Goal: Task Accomplishment & Management: Complete application form

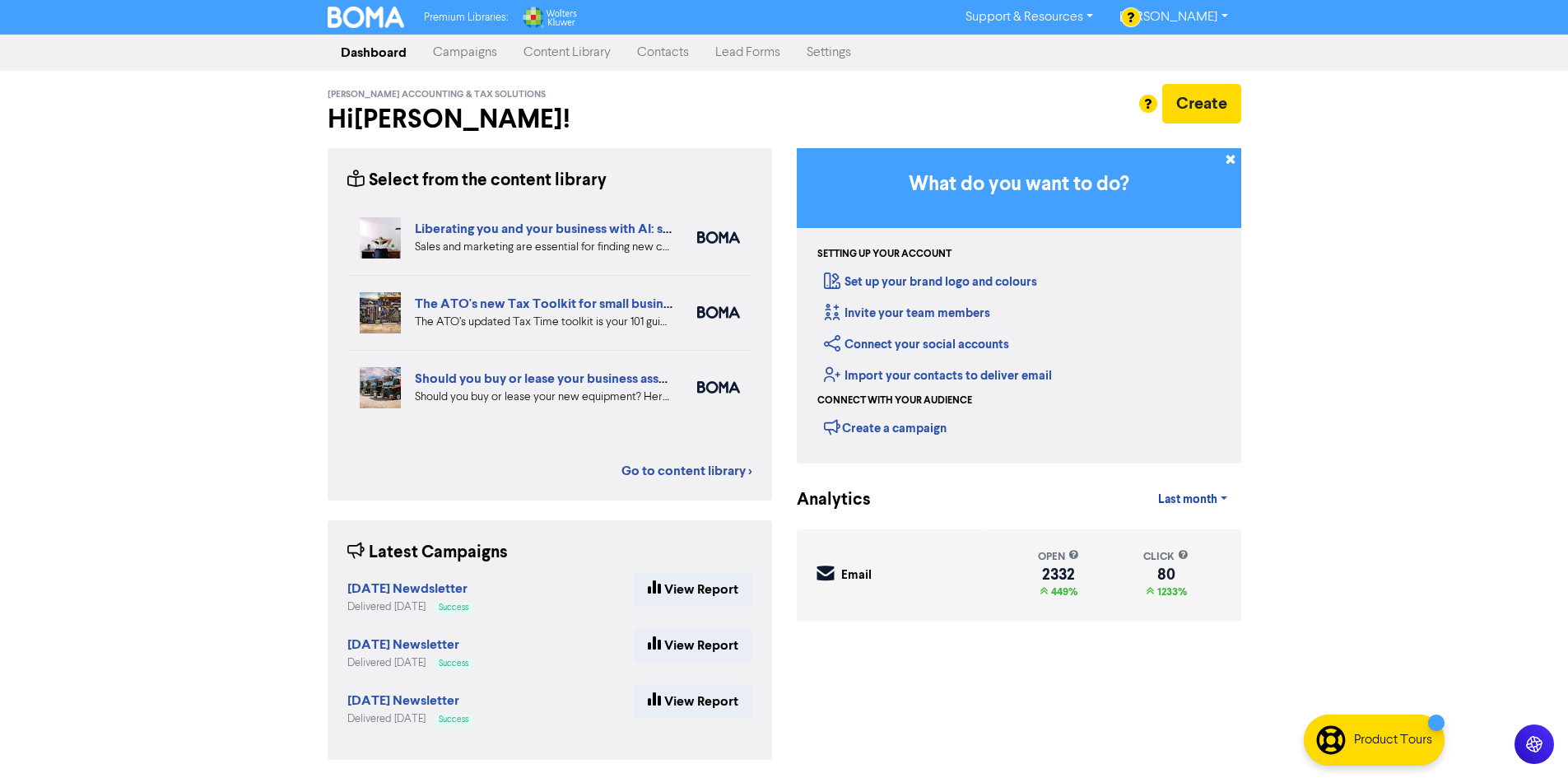
click at [691, 66] on link "Contacts" at bounding box center [663, 53] width 78 height 33
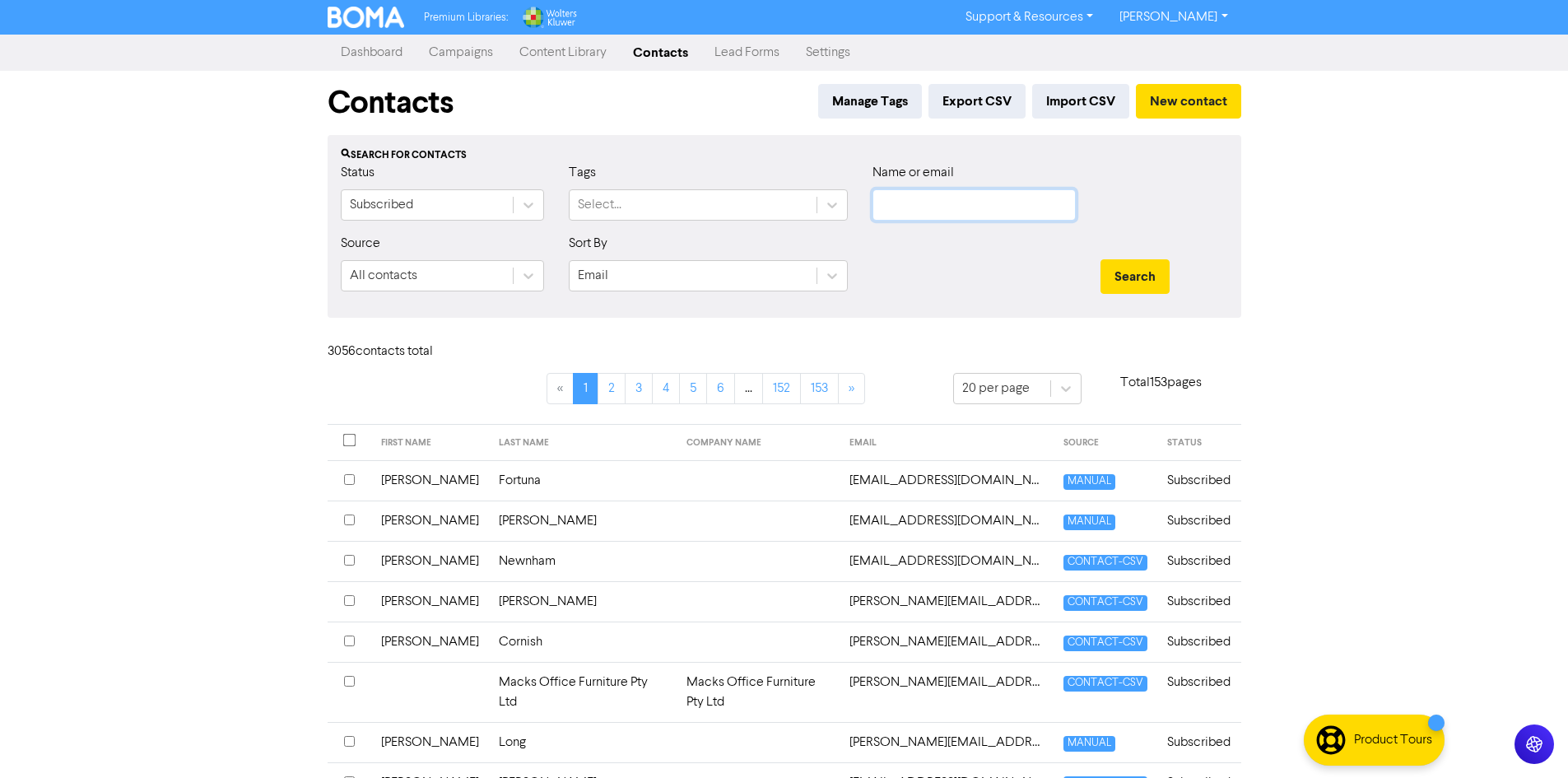
click at [1041, 211] on input "text" at bounding box center [974, 205] width 203 height 31
type input "[PERSON_NAME]"
click at [1101, 259] on button "Search" at bounding box center [1136, 277] width 69 height 35
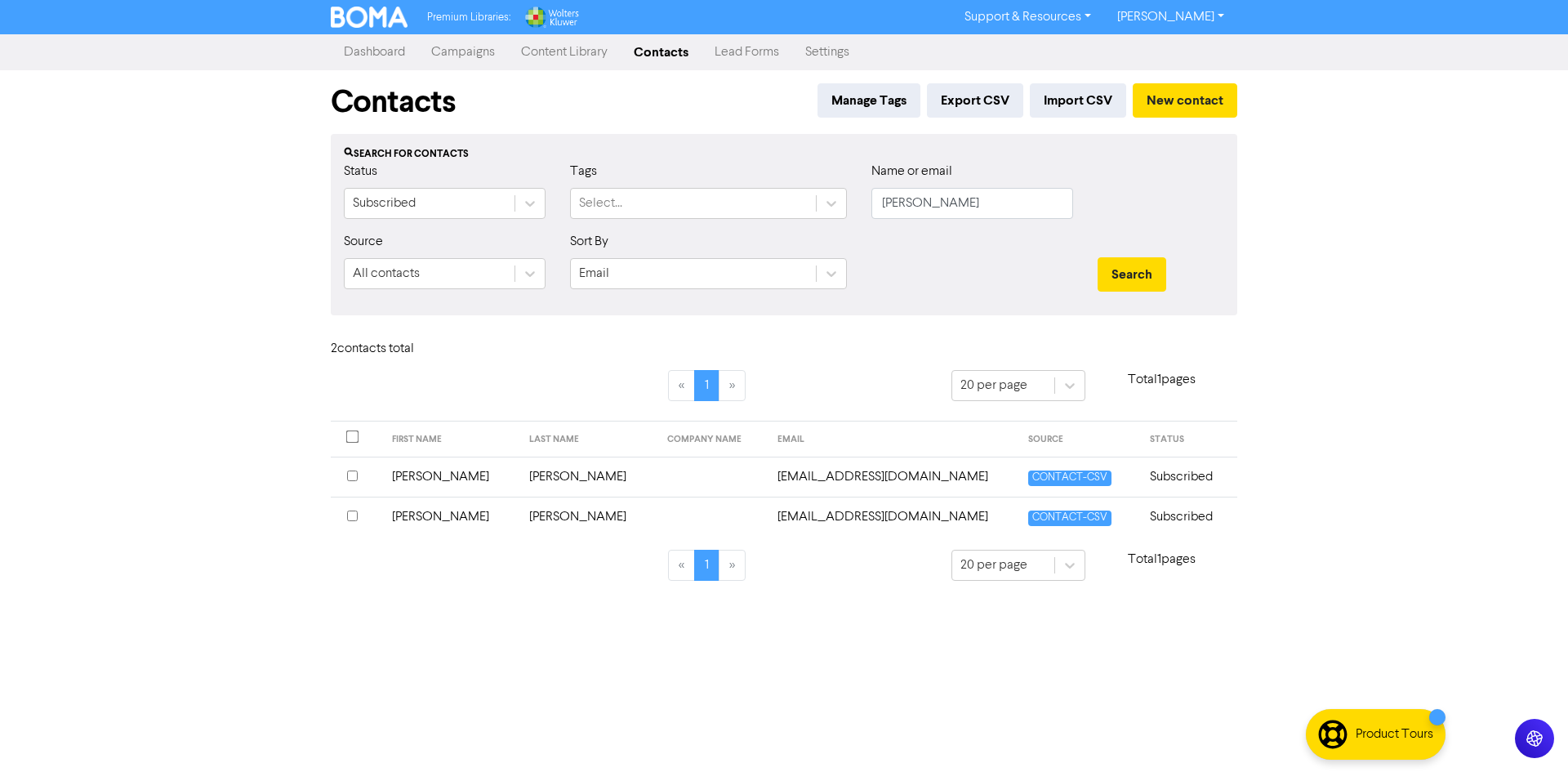
click at [352, 516] on input "checkbox" at bounding box center [353, 516] width 11 height 11
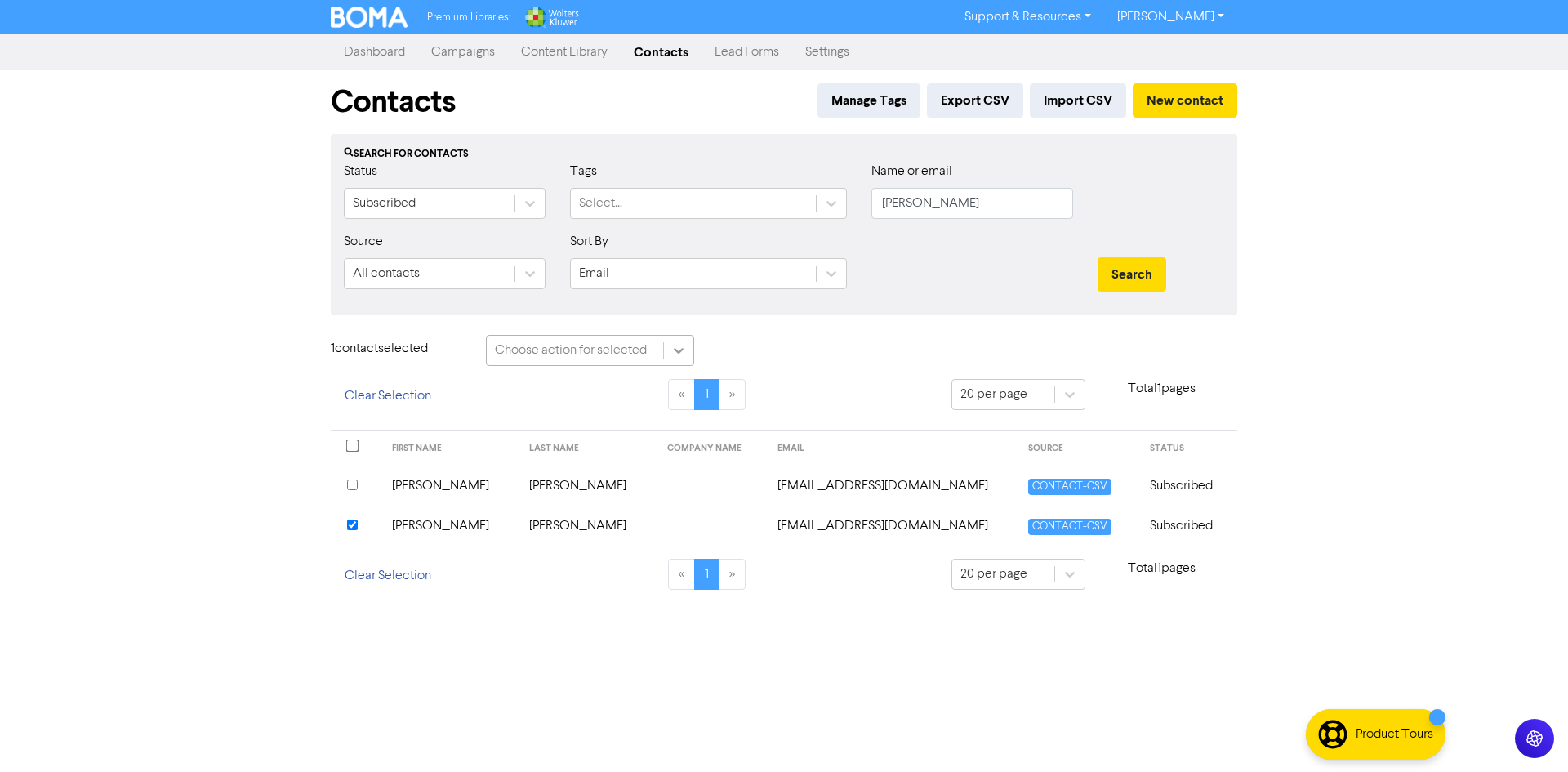
click at [688, 349] on div at bounding box center [679, 350] width 30 height 30
click at [673, 411] on div "Delete Contacts" at bounding box center [589, 424] width 209 height 33
click at [750, 359] on button "Delete 1 contact" at bounding box center [778, 352] width 119 height 34
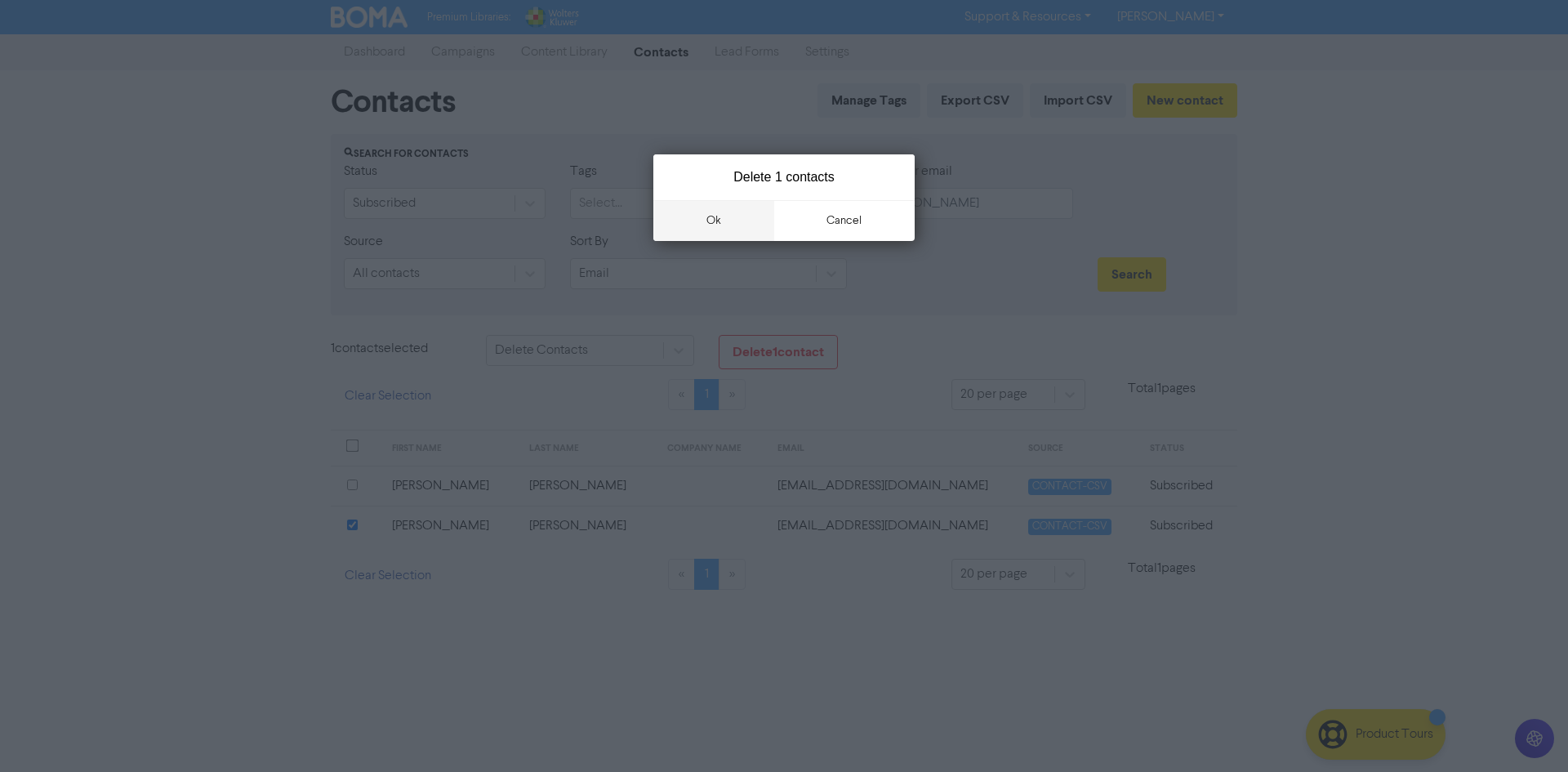
click at [726, 221] on button "ok" at bounding box center [714, 220] width 121 height 41
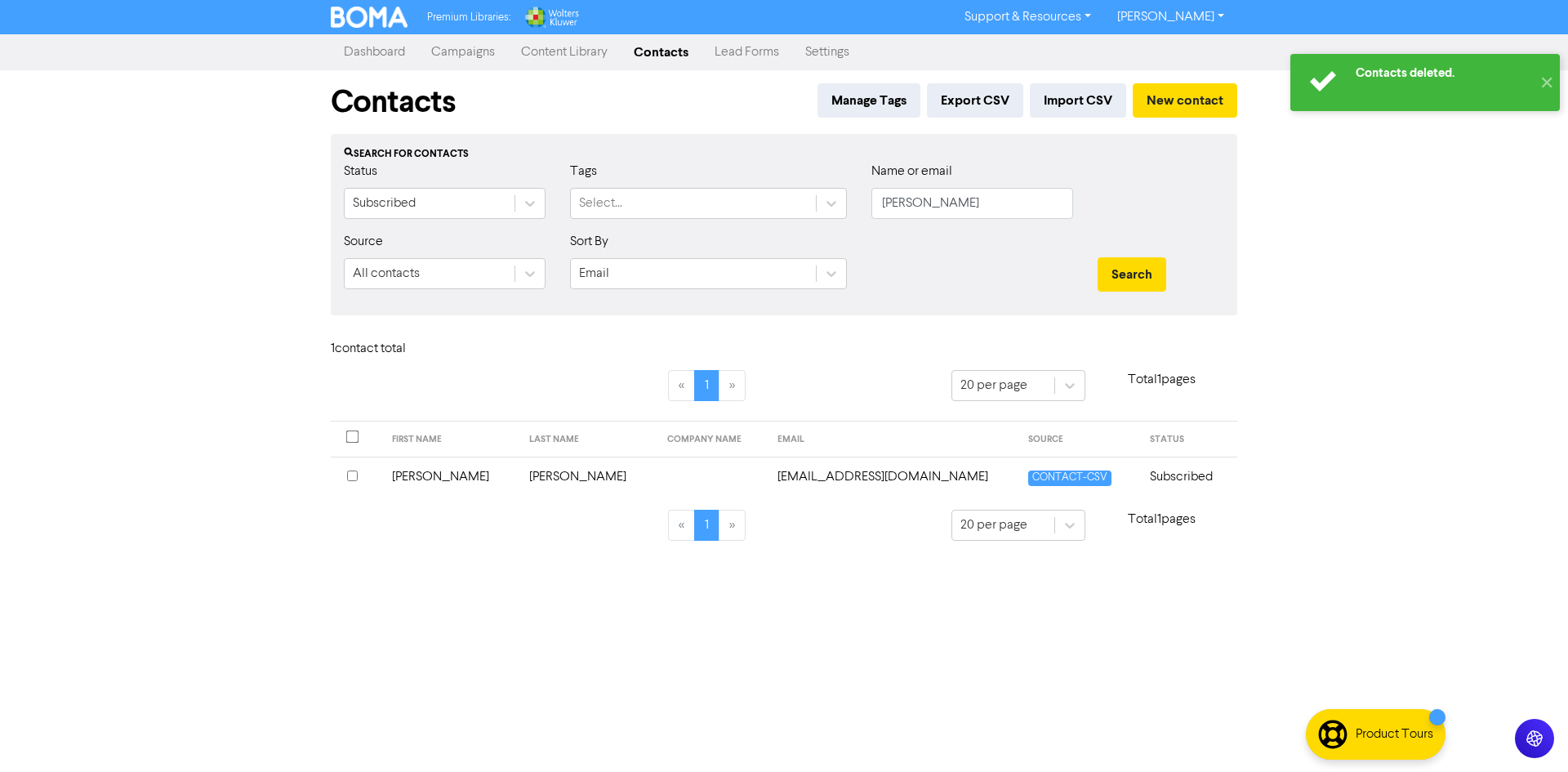
click at [1205, 48] on div "Dashboard Campaigns Content Library Contacts Lead Forms Settings" at bounding box center [784, 52] width 931 height 33
click at [1201, 78] on div "Contacts Manage Tags Export CSV Import CSV New contact" at bounding box center [784, 102] width 906 height 64
click at [1200, 98] on button "New contact" at bounding box center [1185, 100] width 105 height 34
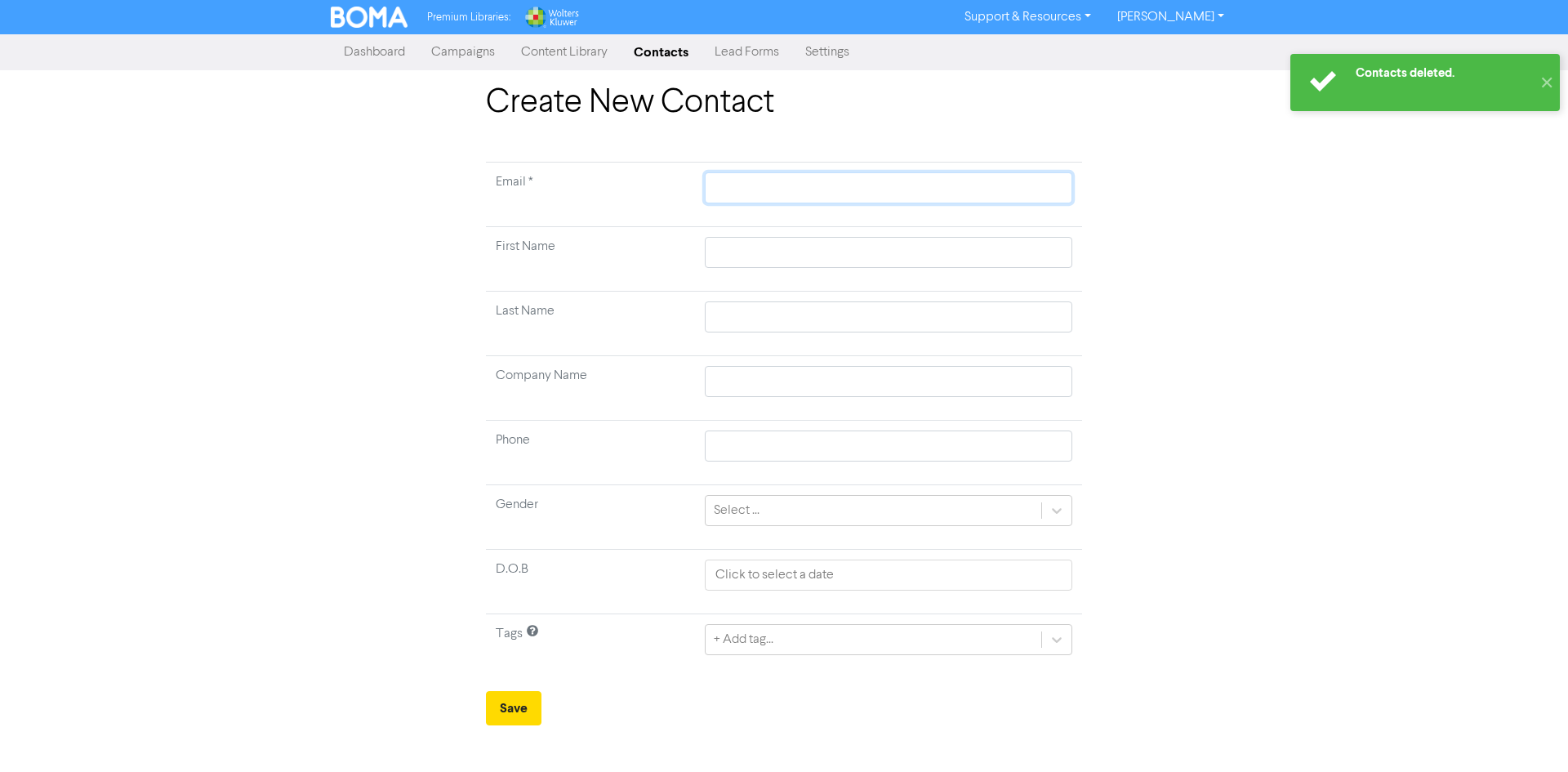
click at [894, 194] on input "text" at bounding box center [888, 188] width 367 height 31
paste input "[EMAIL_ADDRESS][DOMAIN_NAME]"
type input "[EMAIL_ADDRESS][DOMAIN_NAME]"
click at [880, 271] on td at bounding box center [888, 259] width 387 height 64
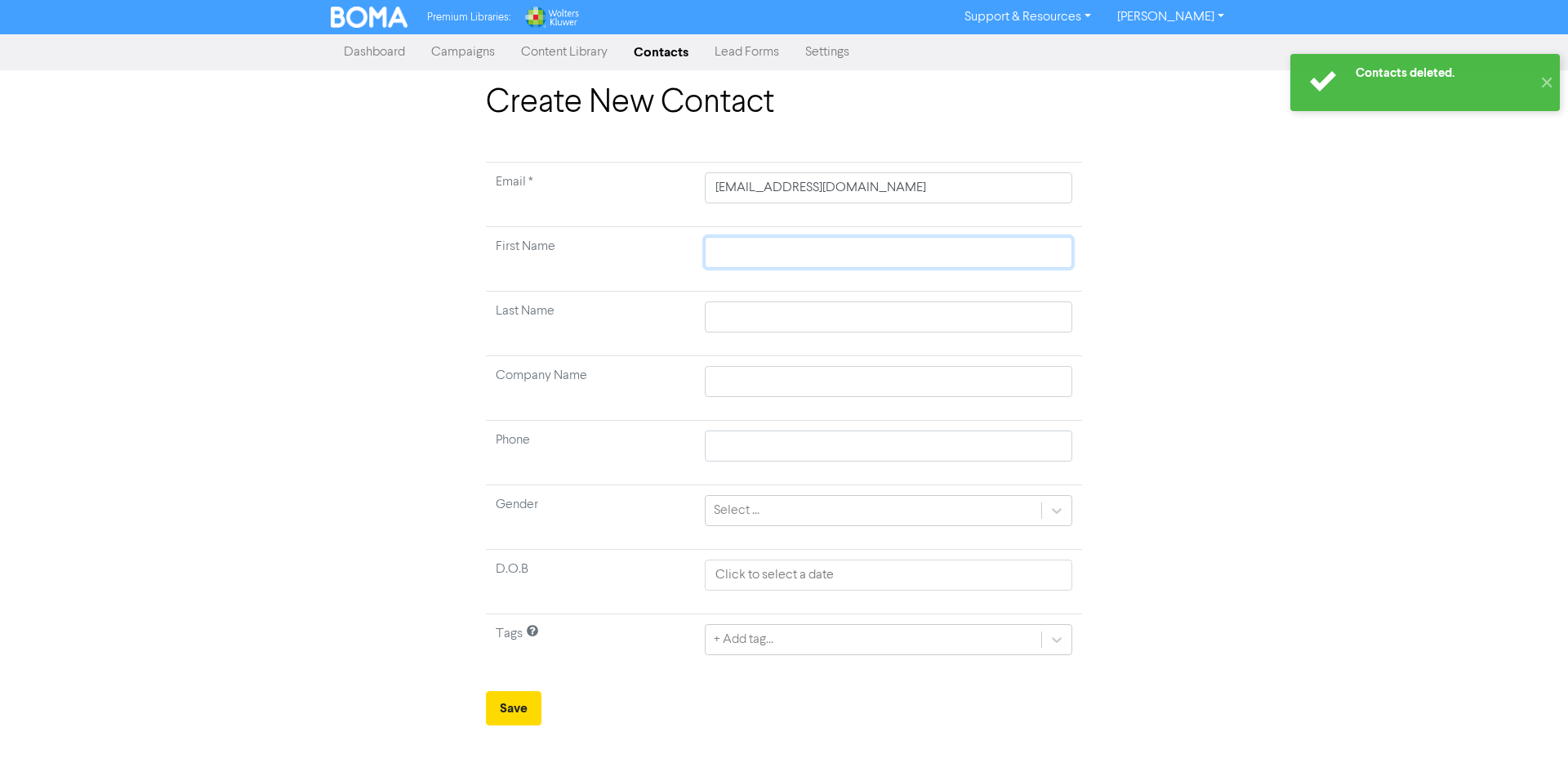
click at [891, 262] on input "text" at bounding box center [888, 252] width 367 height 31
paste input "[PERSON_NAME]"
type input "[PERSON_NAME]"
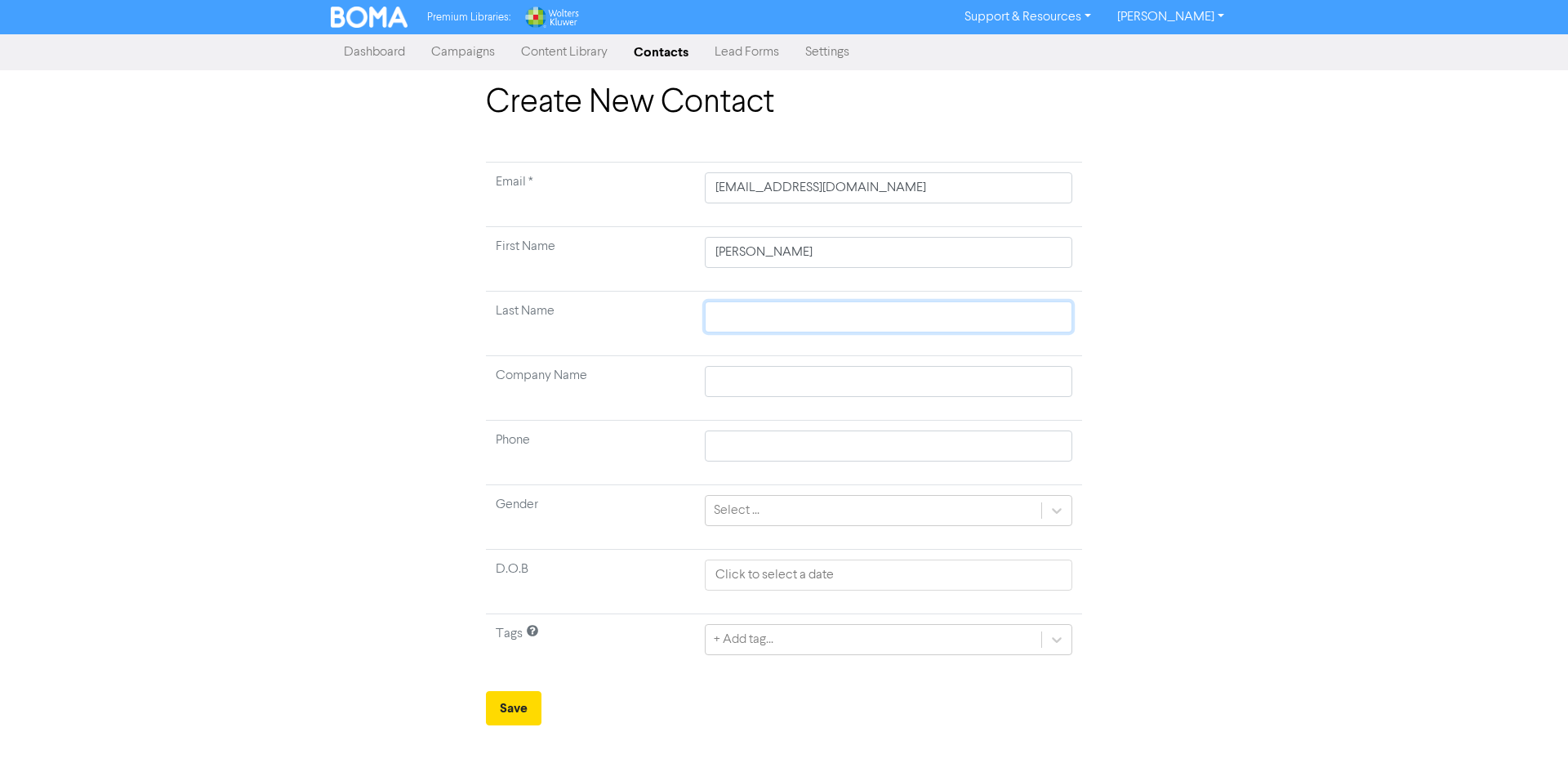
click at [753, 309] on input "text" at bounding box center [888, 317] width 367 height 31
paste input "[PERSON_NAME]"
type input "[PERSON_NAME]"
click at [527, 674] on td "Tags" at bounding box center [590, 646] width 209 height 64
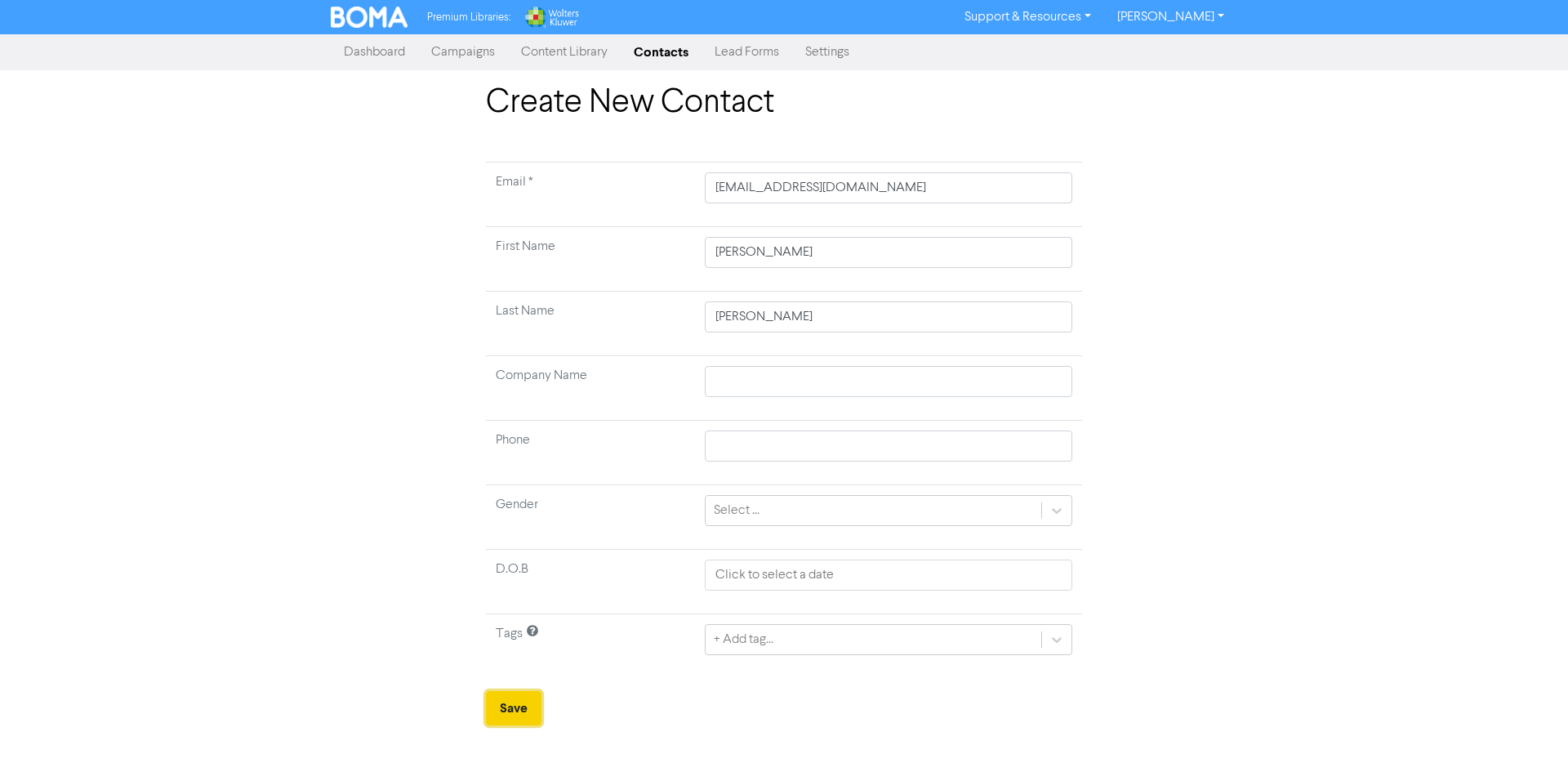
click at [519, 712] on button "Save" at bounding box center [514, 708] width 56 height 34
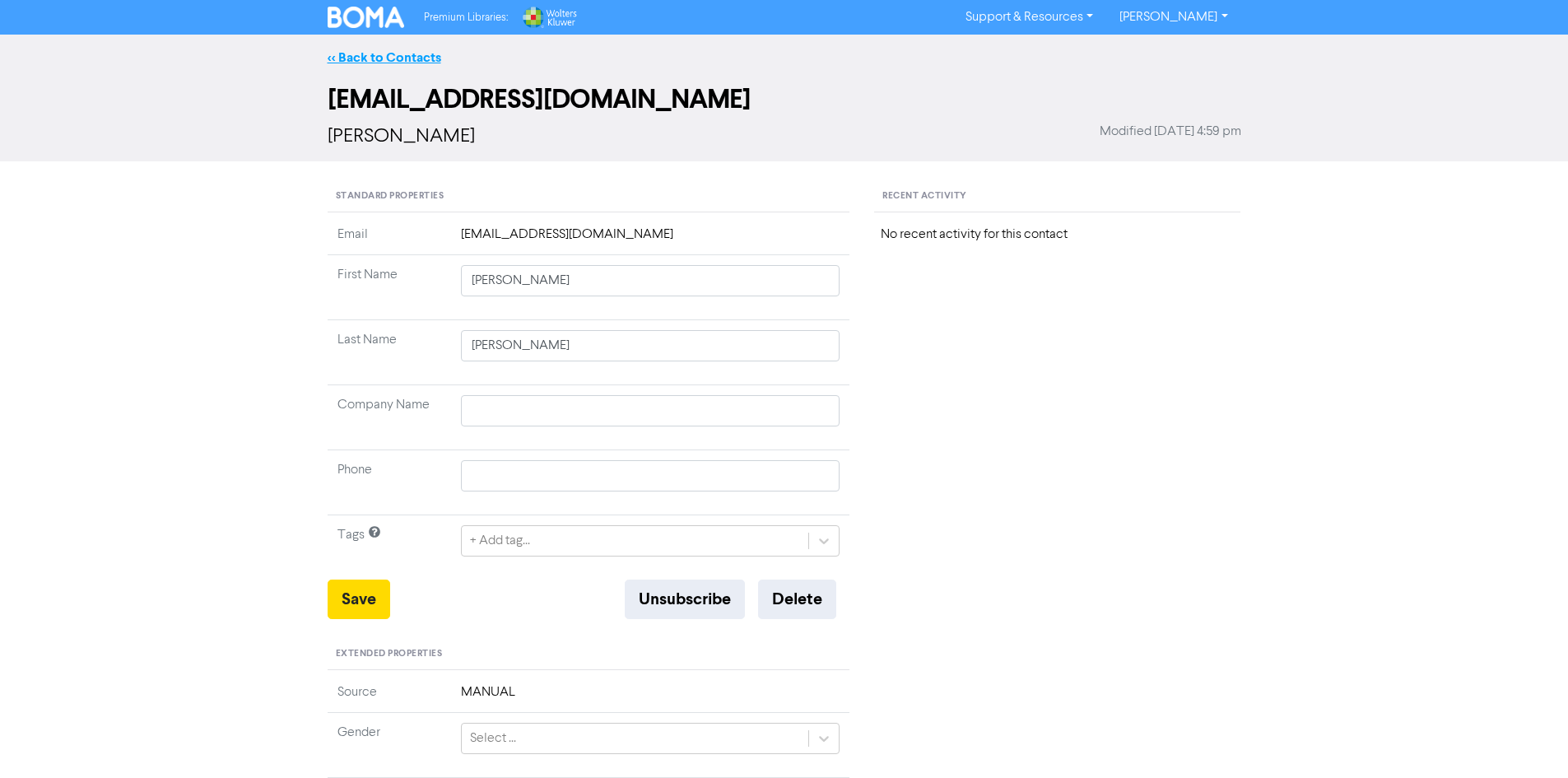
click at [380, 57] on link "<< Back to Contacts" at bounding box center [384, 57] width 114 height 16
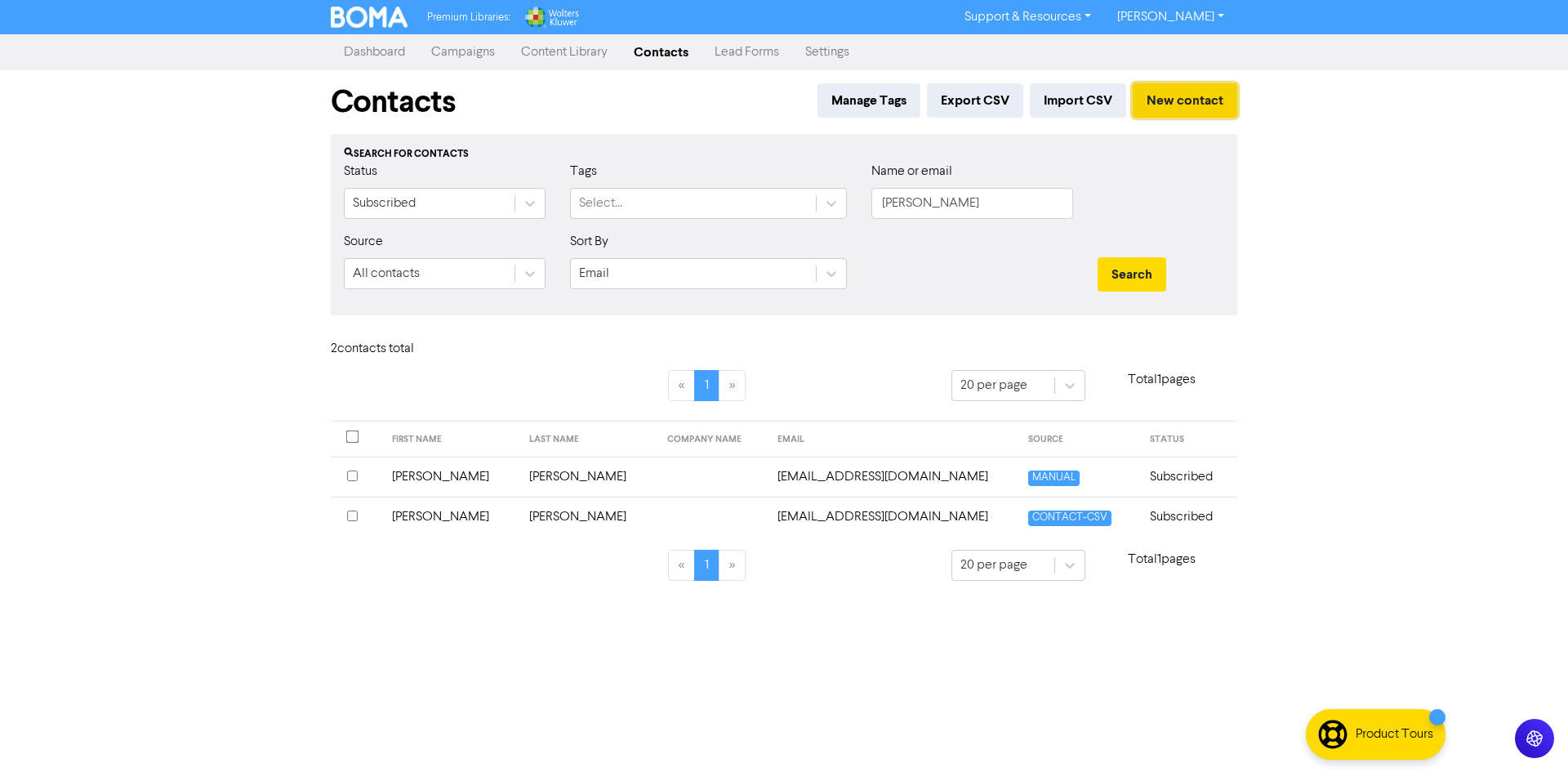
click at [1197, 91] on button "New contact" at bounding box center [1185, 100] width 105 height 34
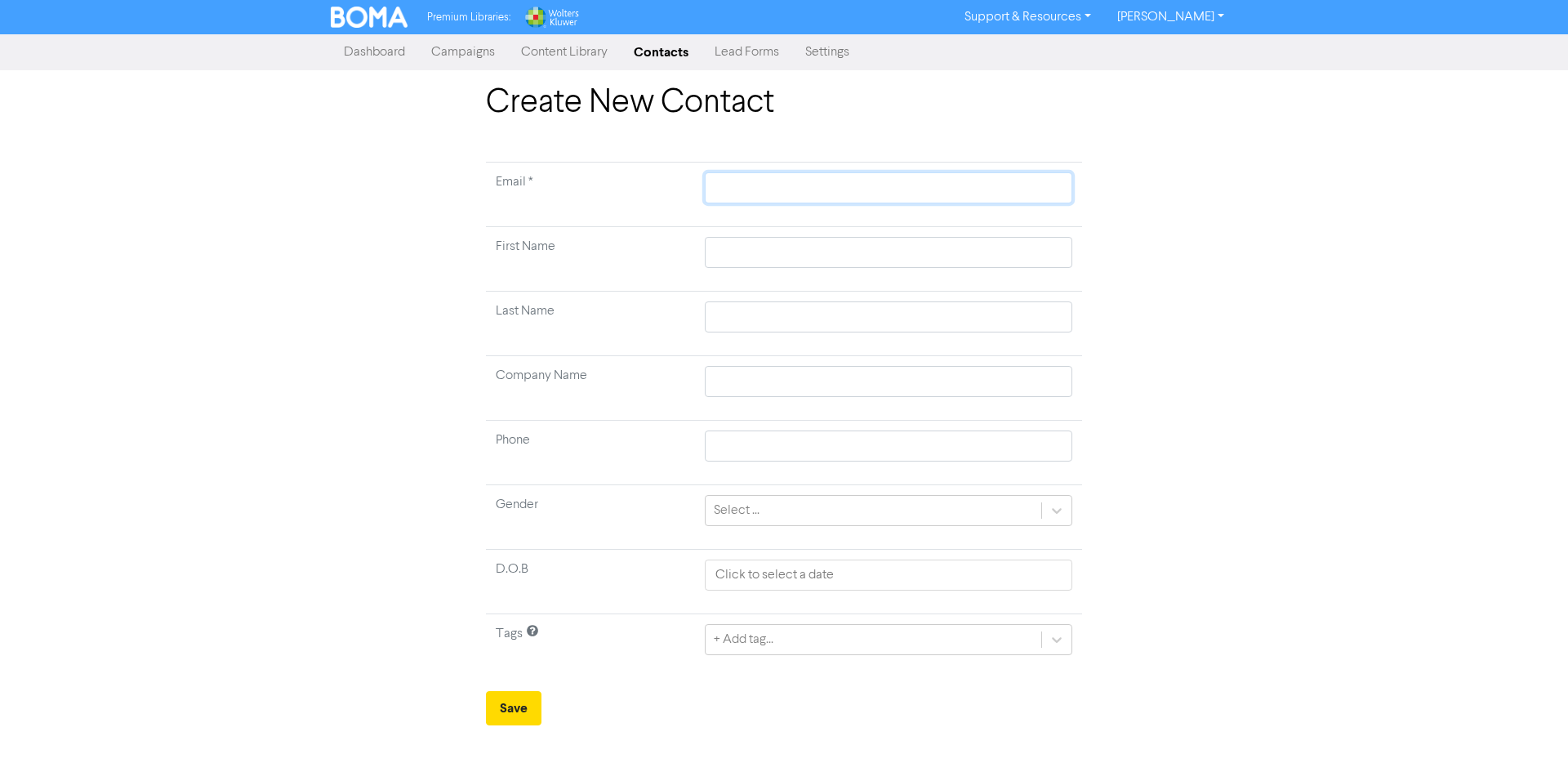
click at [868, 197] on input "text" at bounding box center [888, 188] width 367 height 31
paste input "[EMAIL_ADDRESS][DOMAIN_NAME]"
type input "[EMAIL_ADDRESS][DOMAIN_NAME]"
click at [802, 248] on input "text" at bounding box center [888, 252] width 367 height 31
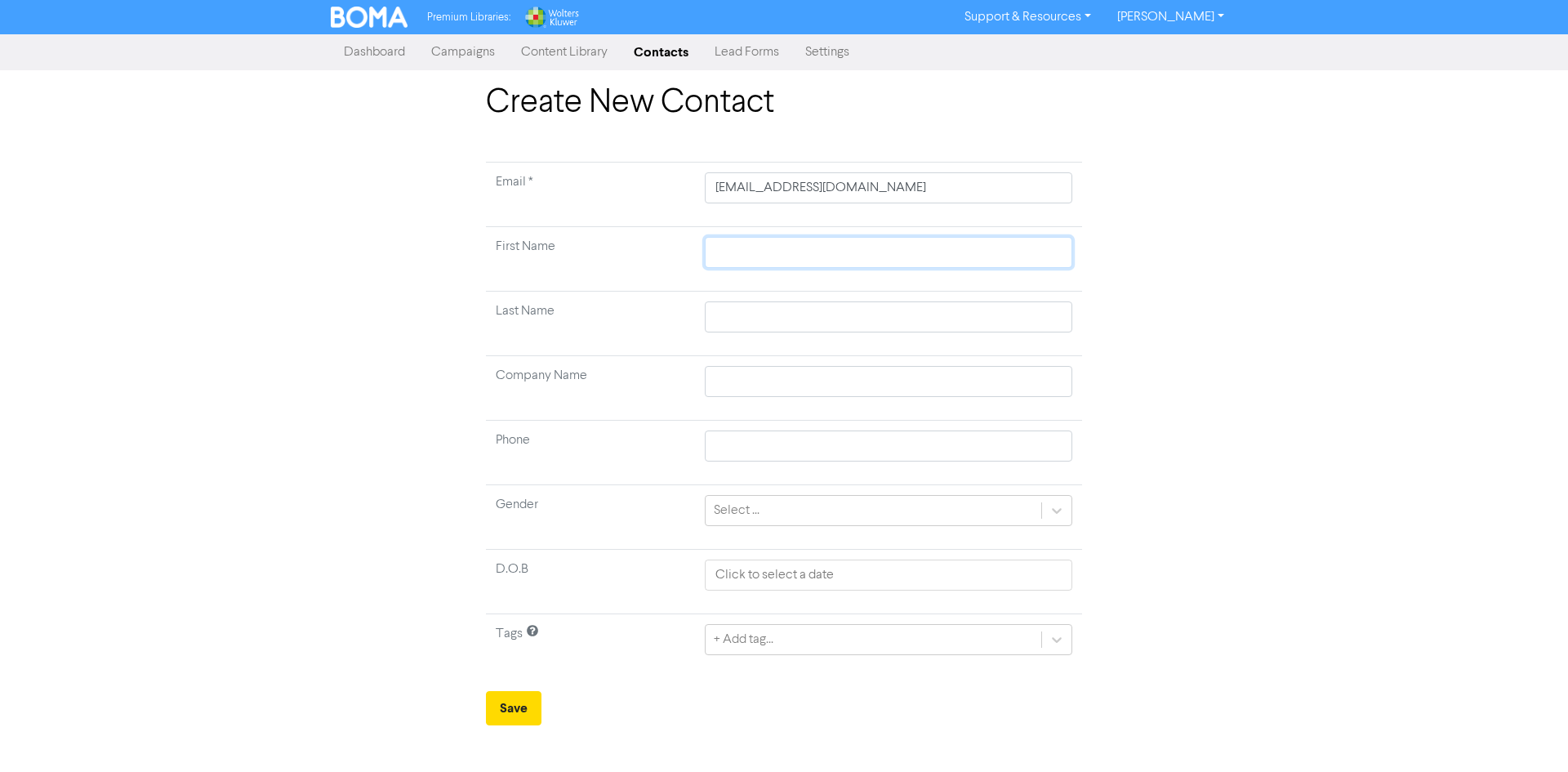
paste input "Gemma"
type input "Gemma"
drag, startPoint x: 878, startPoint y: 314, endPoint x: 840, endPoint y: 330, distance: 41.2
click at [878, 314] on input "text" at bounding box center [888, 317] width 367 height 31
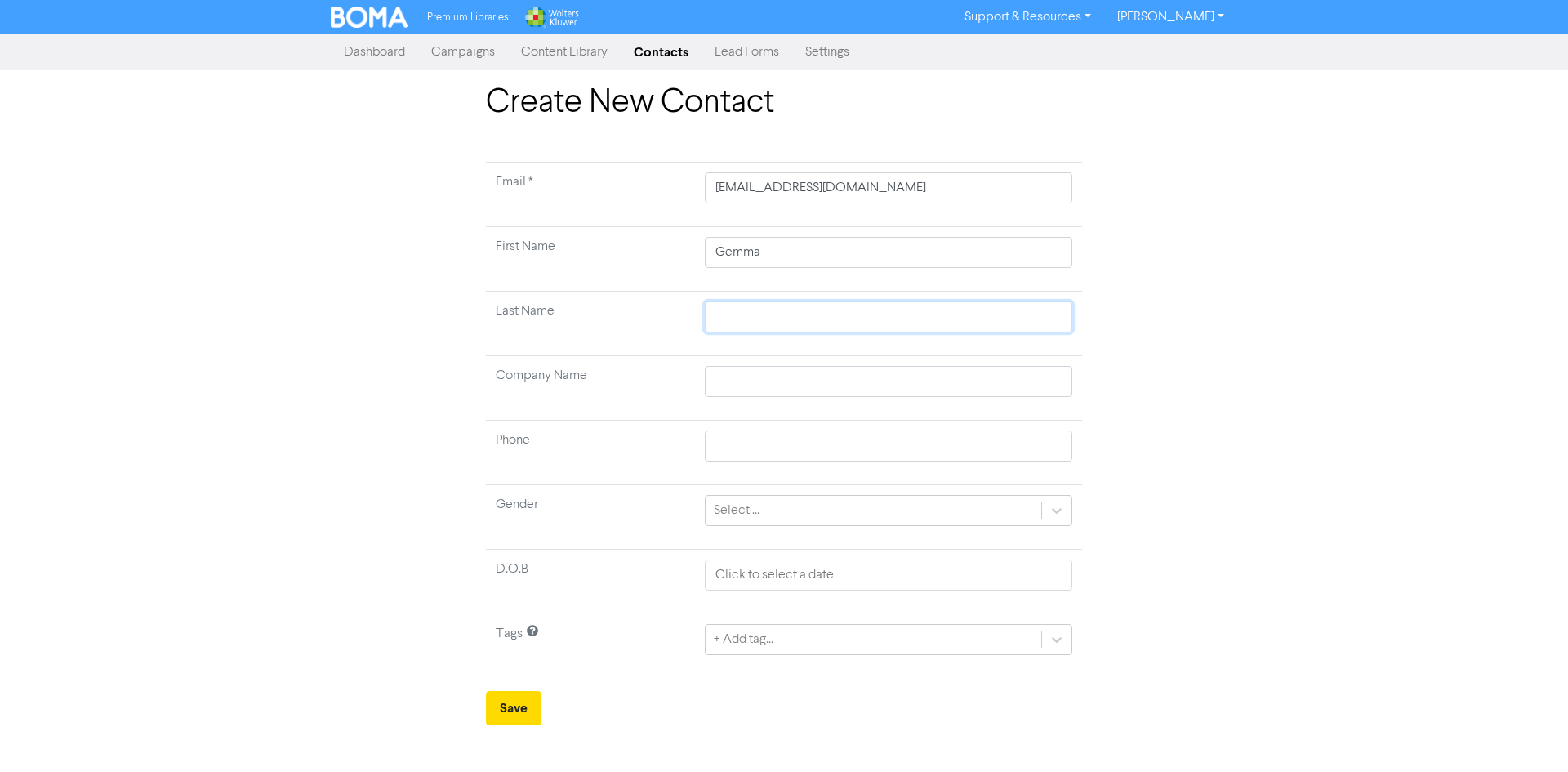
paste input "[PERSON_NAME]"
type input "[PERSON_NAME]"
click at [524, 707] on button "Save" at bounding box center [514, 708] width 56 height 34
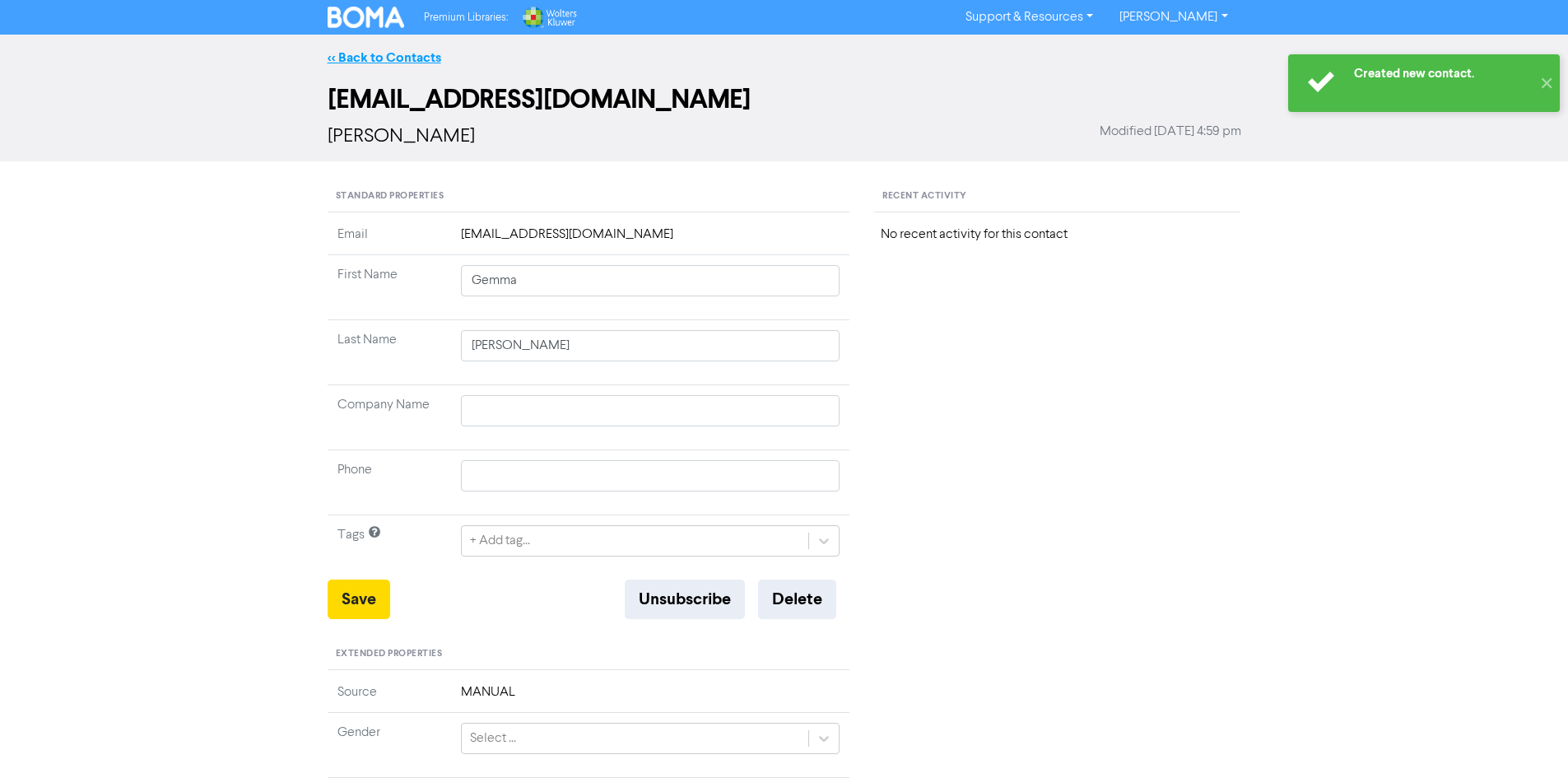
click at [399, 63] on link "<< Back to Contacts" at bounding box center [384, 57] width 114 height 16
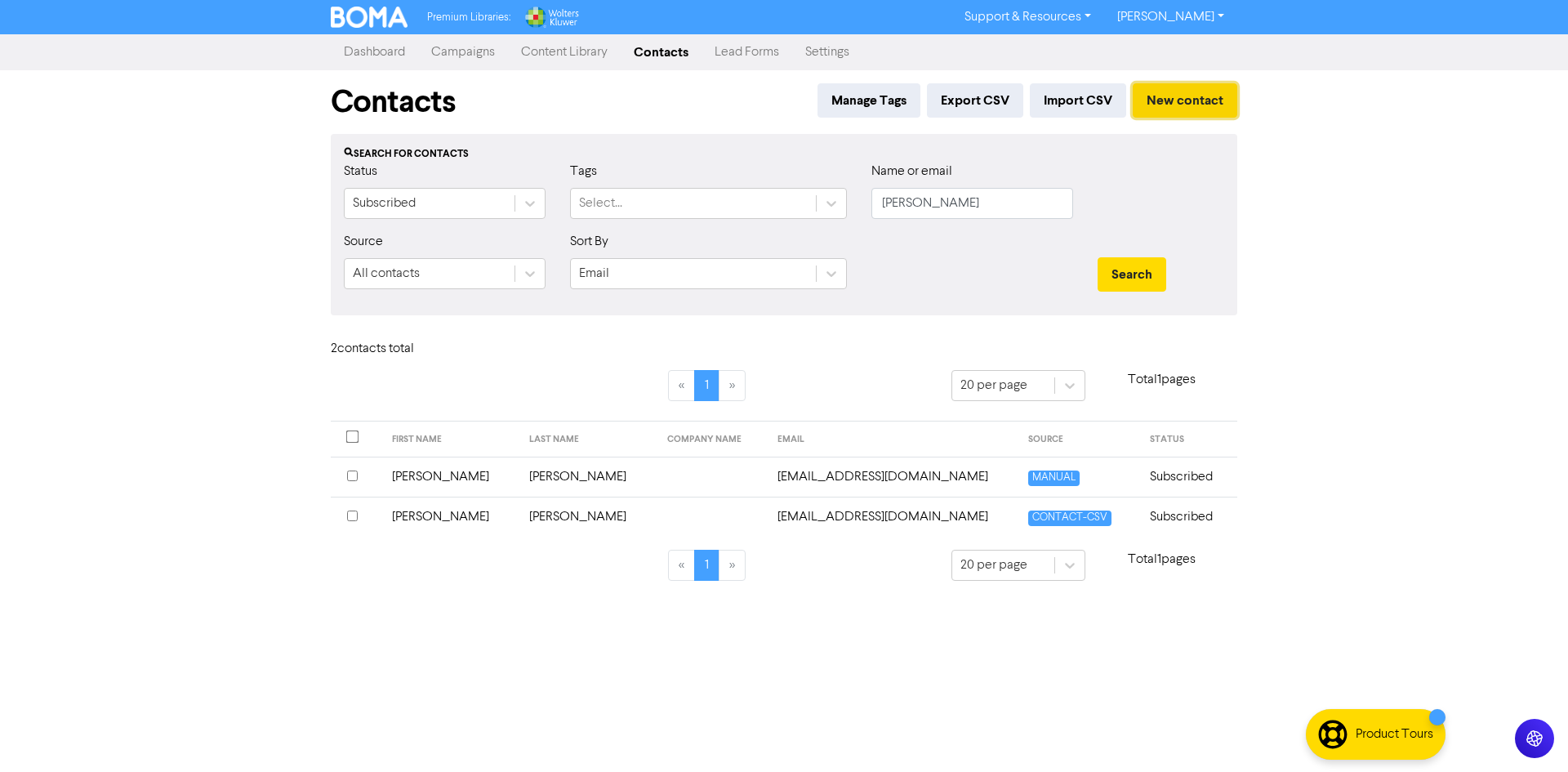
click at [1202, 97] on button "New contact" at bounding box center [1185, 100] width 105 height 34
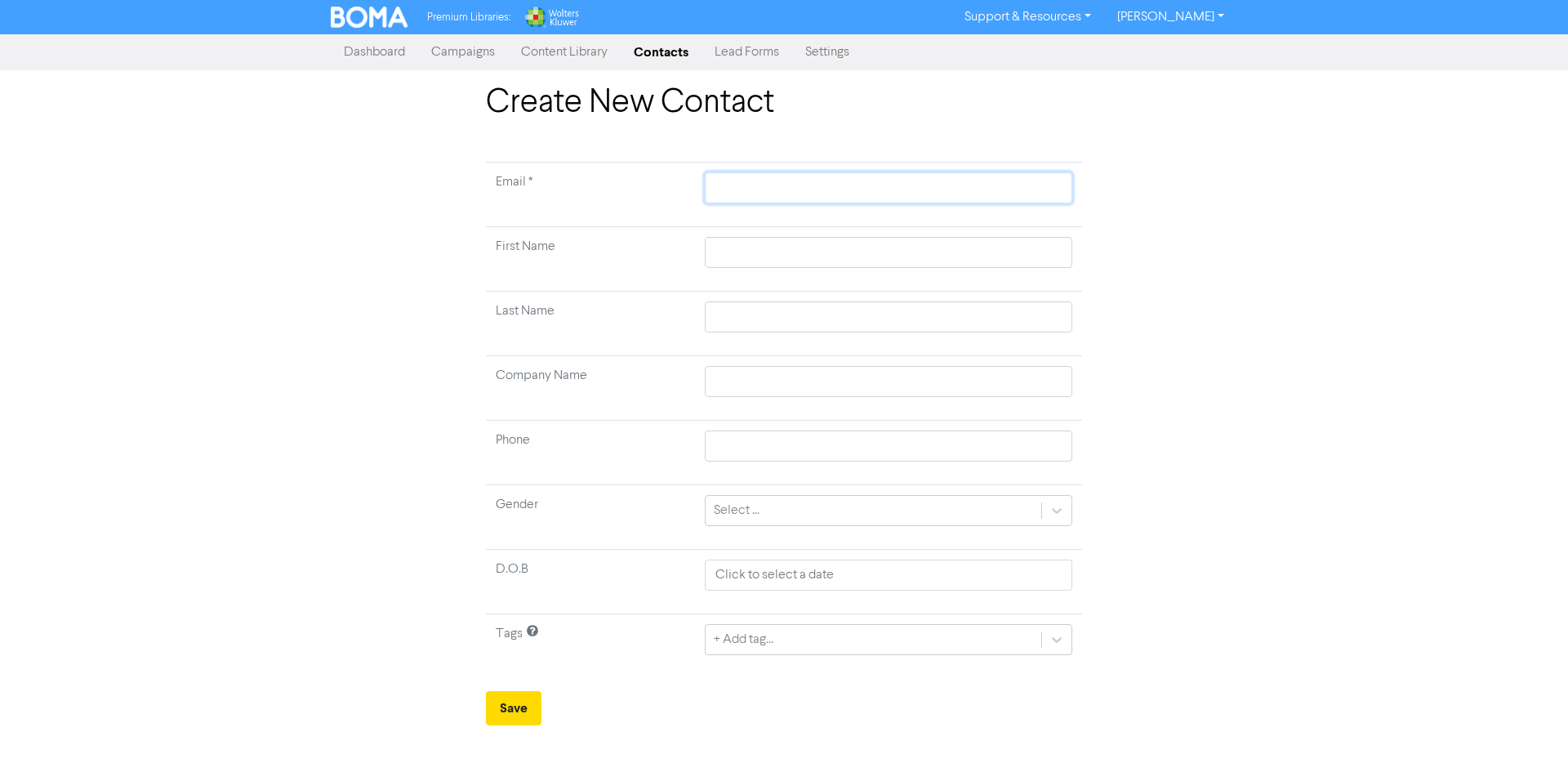
click at [765, 184] on input "text" at bounding box center [888, 188] width 367 height 31
paste input "[PERSON_NAME][EMAIL_ADDRESS][DOMAIN_NAME]"
type input "[PERSON_NAME][EMAIL_ADDRESS][DOMAIN_NAME]"
click at [750, 251] on input "text" at bounding box center [888, 252] width 367 height 31
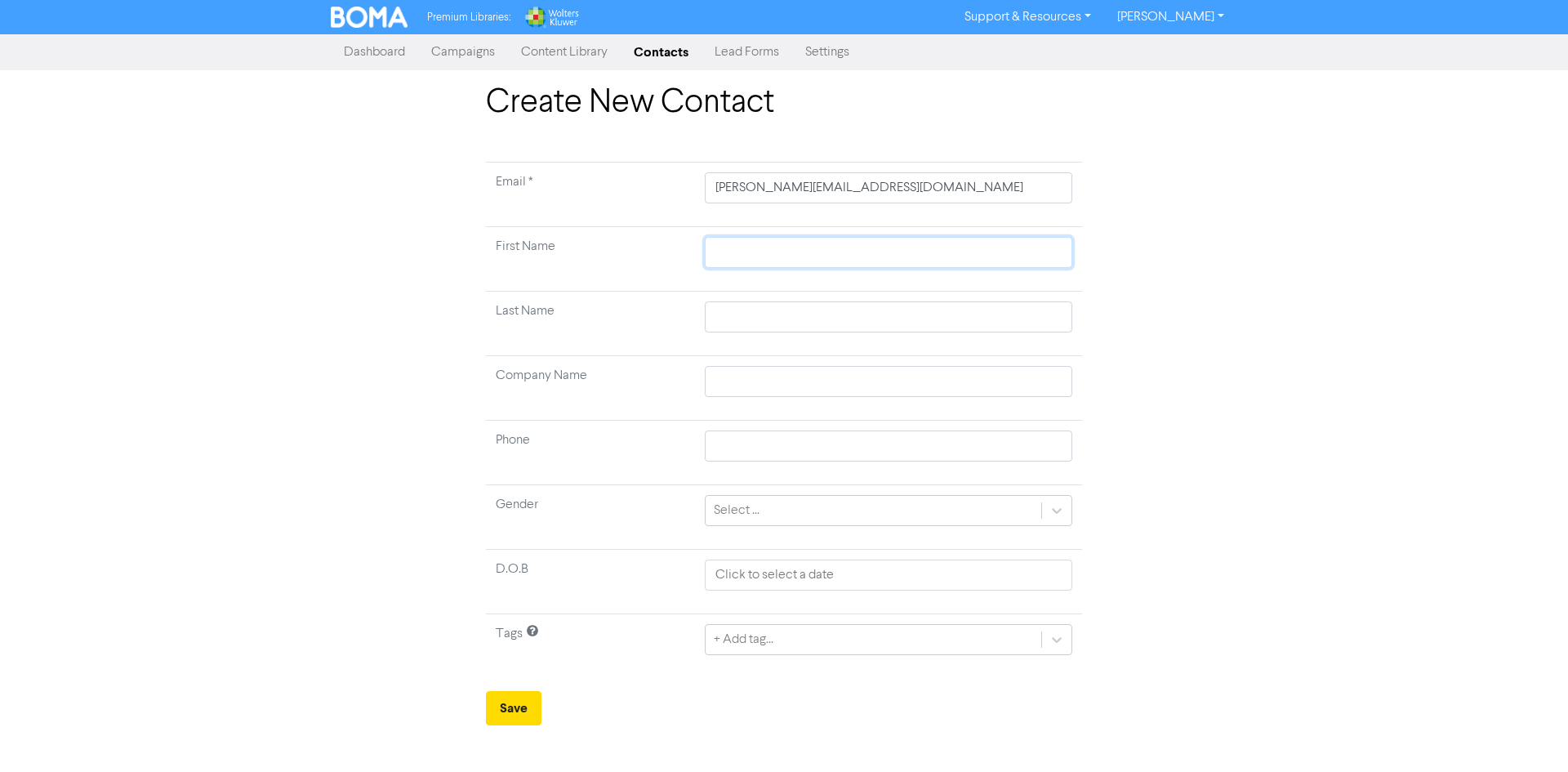
paste input "[PERSON_NAME]"
type input "[PERSON_NAME]"
drag, startPoint x: 823, startPoint y: 326, endPoint x: 848, endPoint y: 296, distance: 39.1
click at [823, 326] on input "text" at bounding box center [888, 317] width 367 height 31
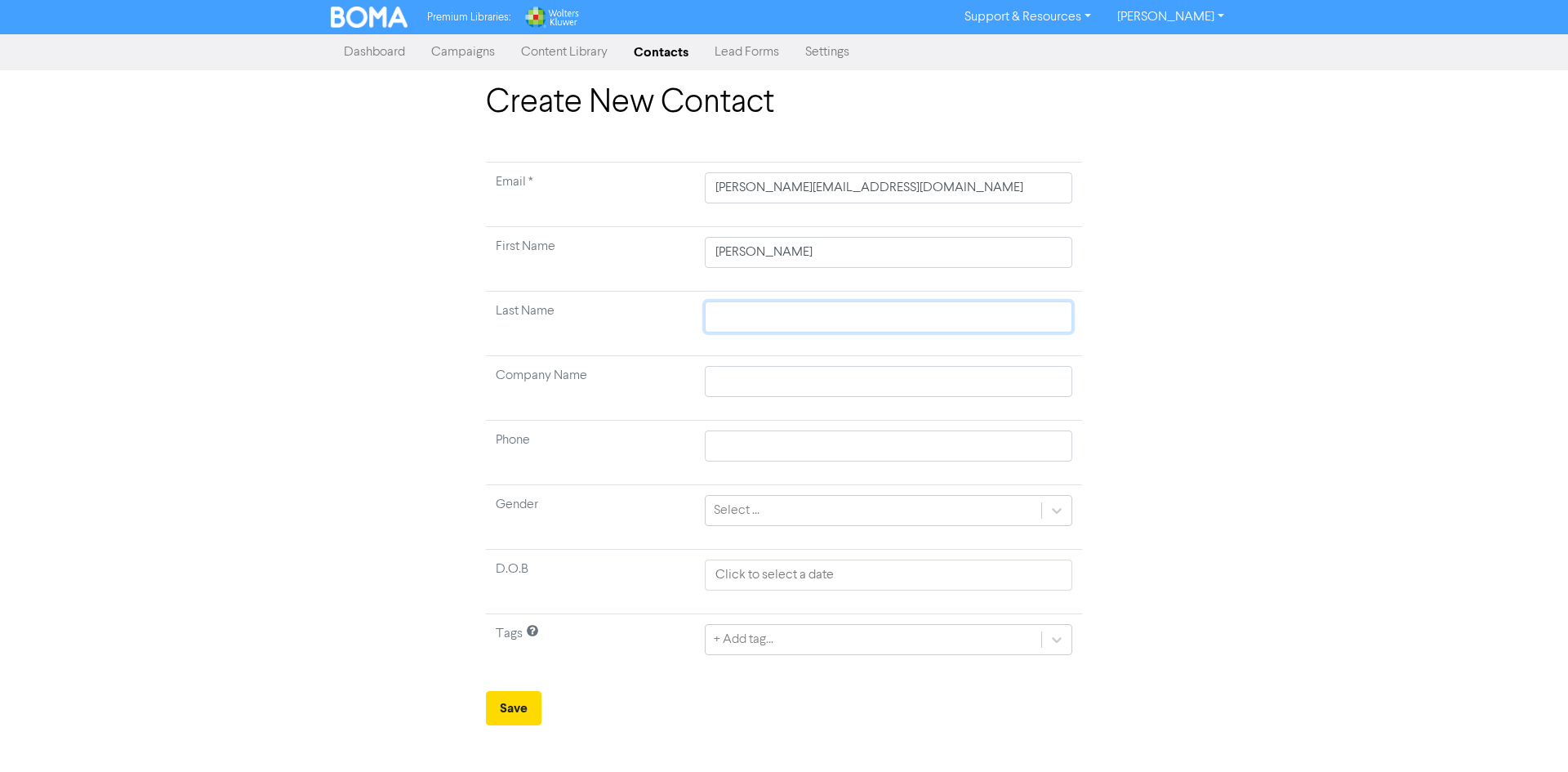
paste input "[PERSON_NAME]"
type input "[PERSON_NAME]"
click at [520, 707] on button "Save" at bounding box center [514, 708] width 56 height 34
